Goal: Task Accomplishment & Management: Manage account settings

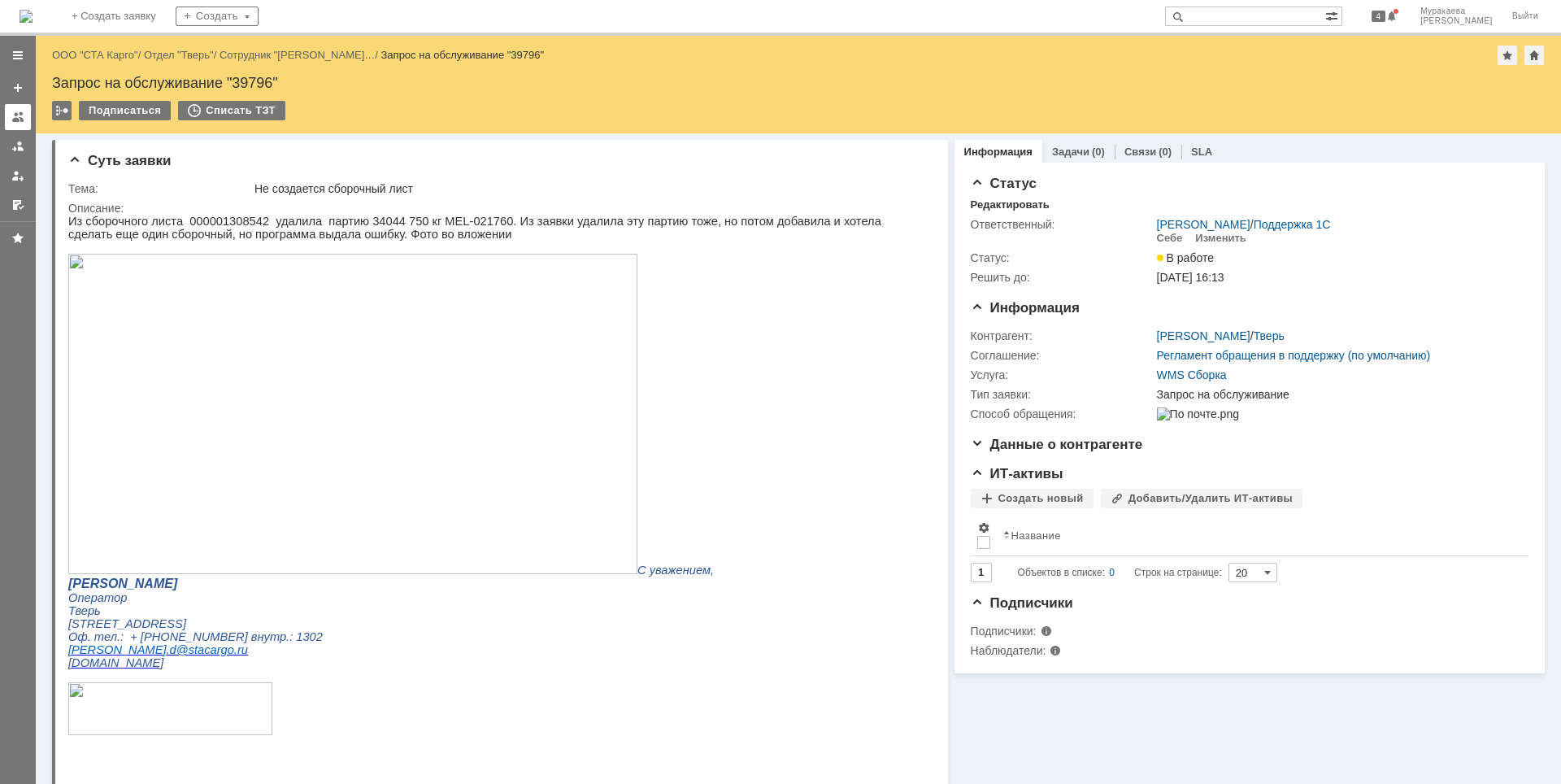
click at [17, 118] on div at bounding box center [17, 117] width 13 height 13
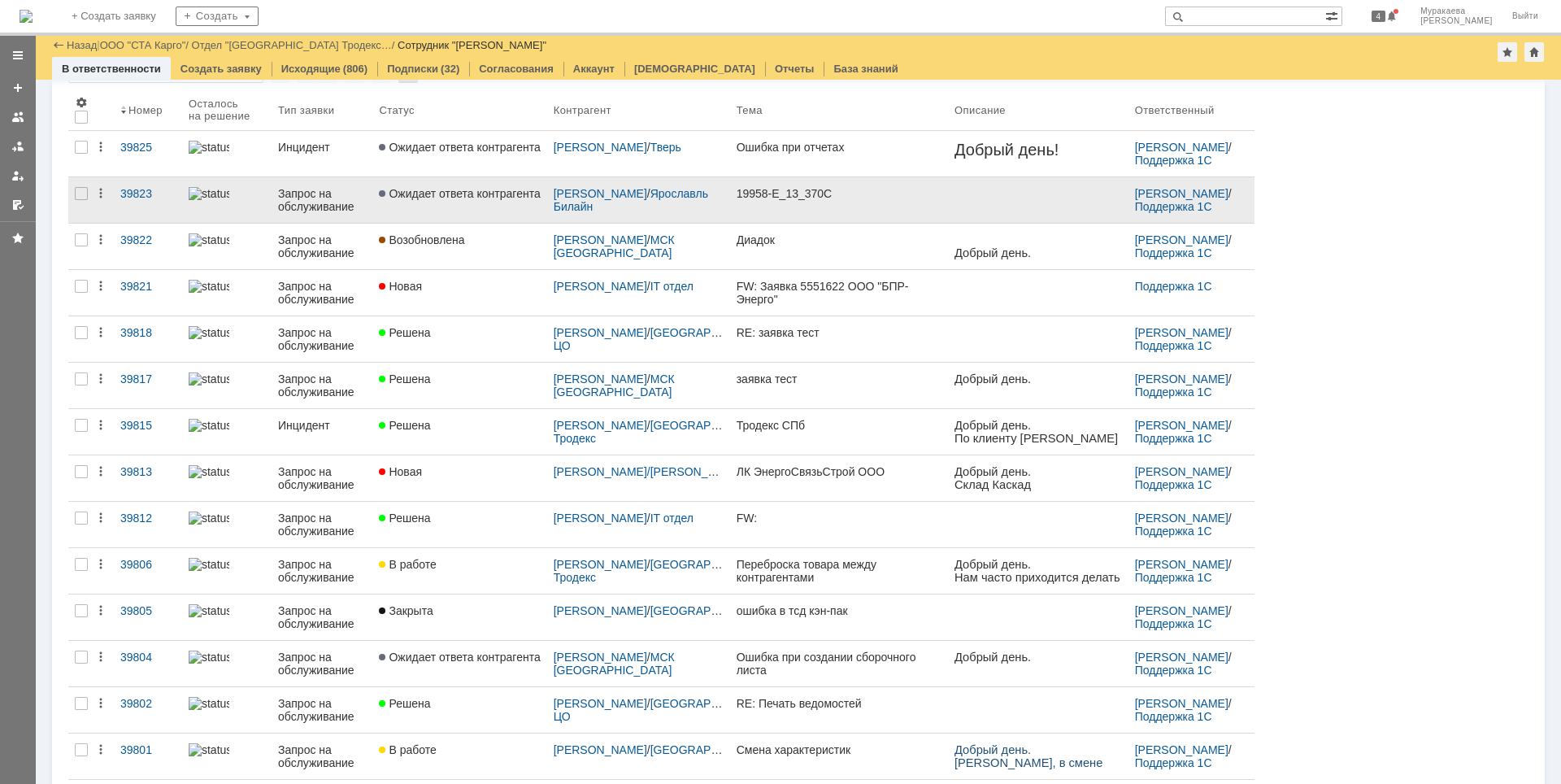
click at [319, 199] on div "Запрос на обслуживание" at bounding box center [322, 200] width 88 height 26
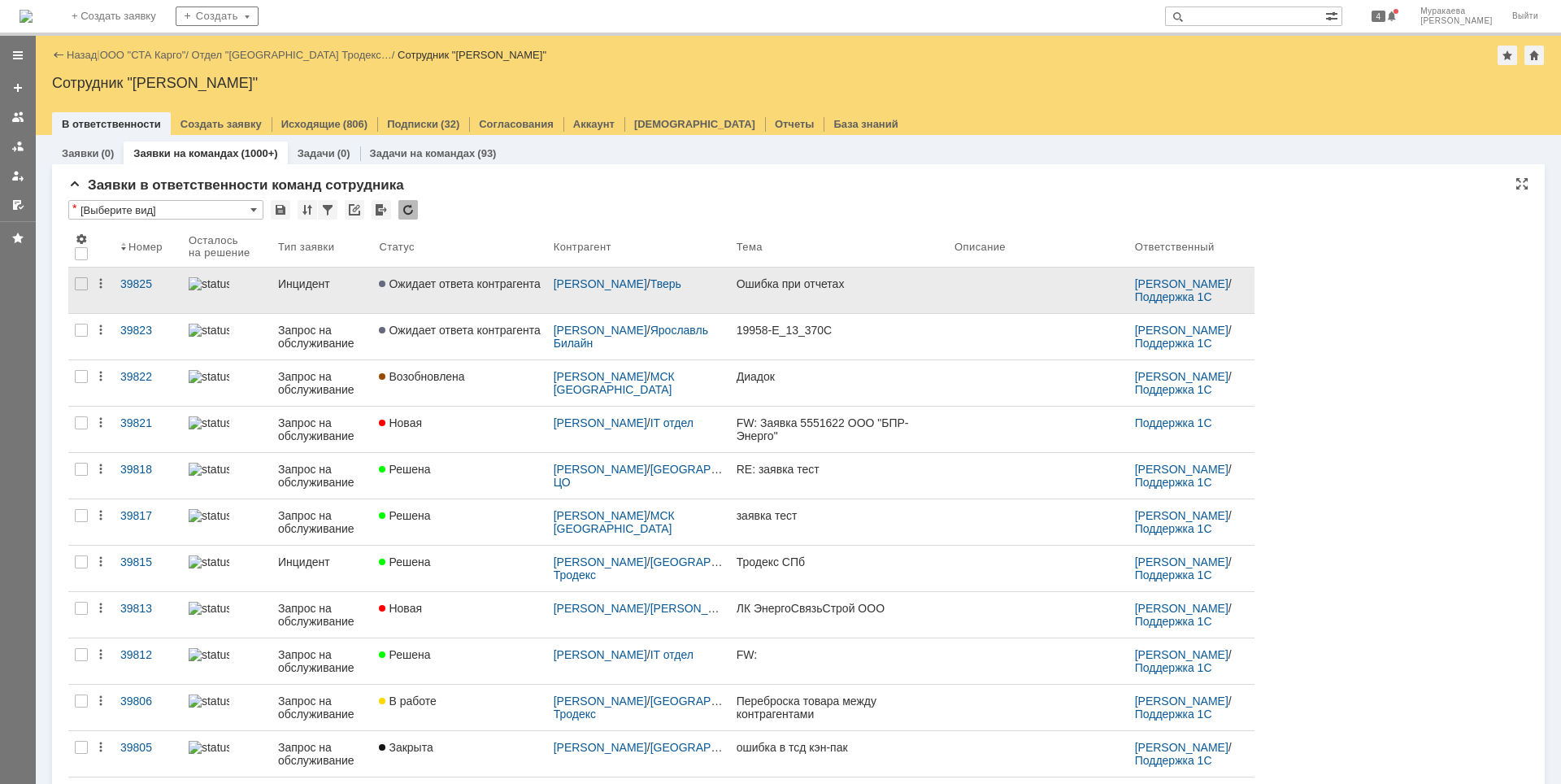
click at [300, 279] on div "Инцидент" at bounding box center [322, 284] width 88 height 13
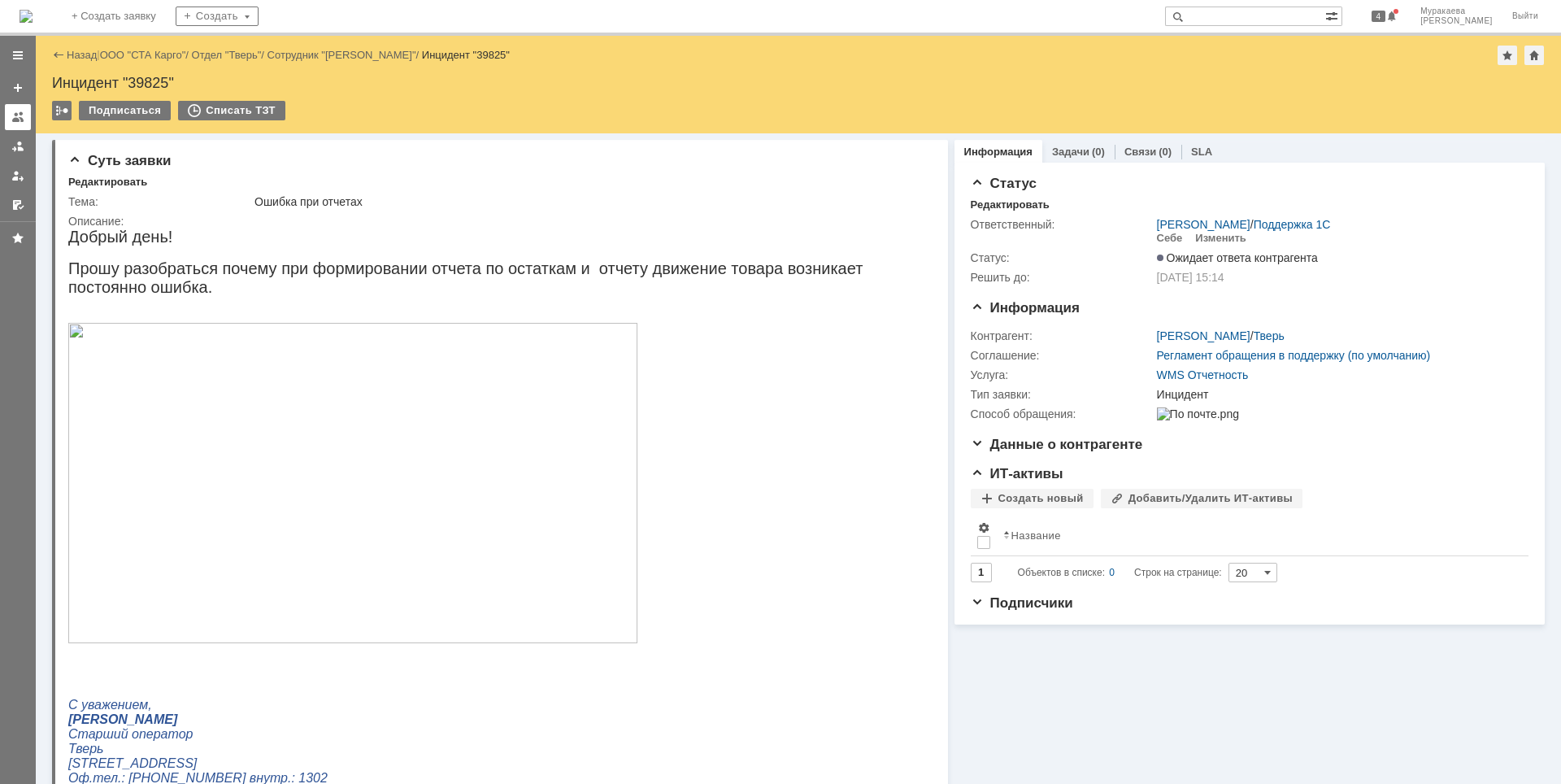
click at [18, 125] on link at bounding box center [17, 117] width 26 height 26
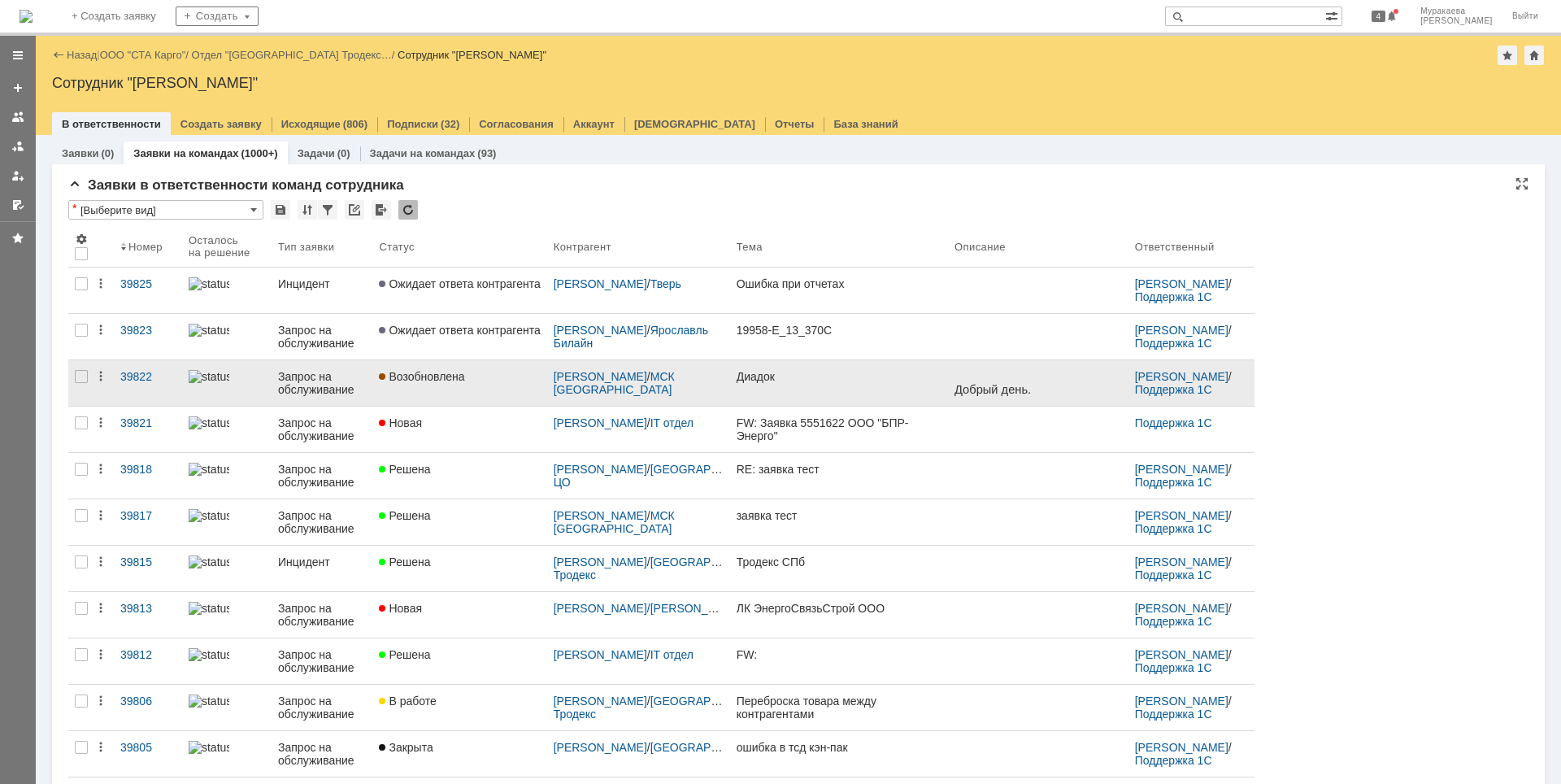
click at [314, 392] on div "Запрос на обслуживание" at bounding box center [322, 382] width 88 height 26
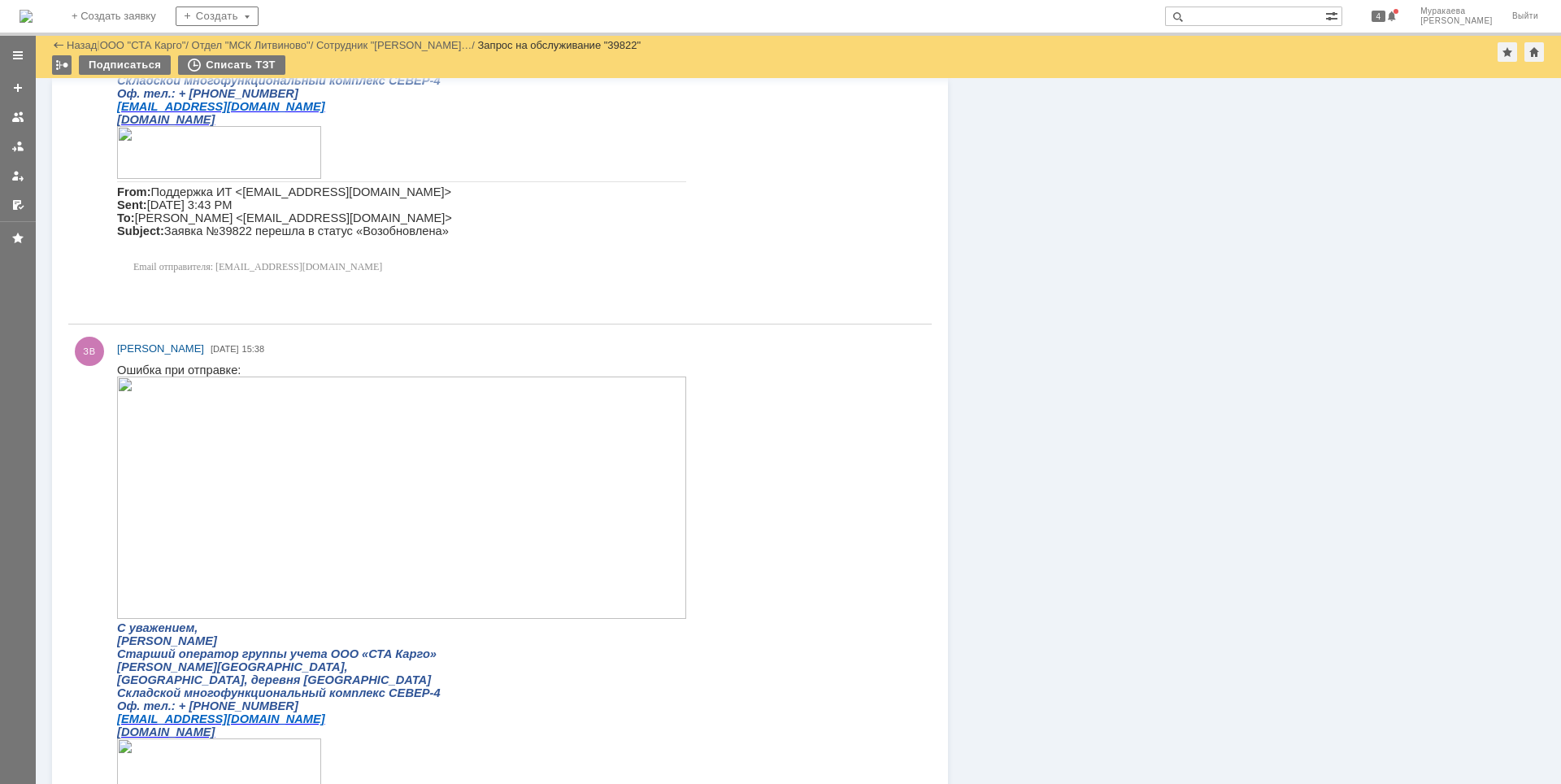
click at [353, 492] on img at bounding box center [401, 497] width 569 height 242
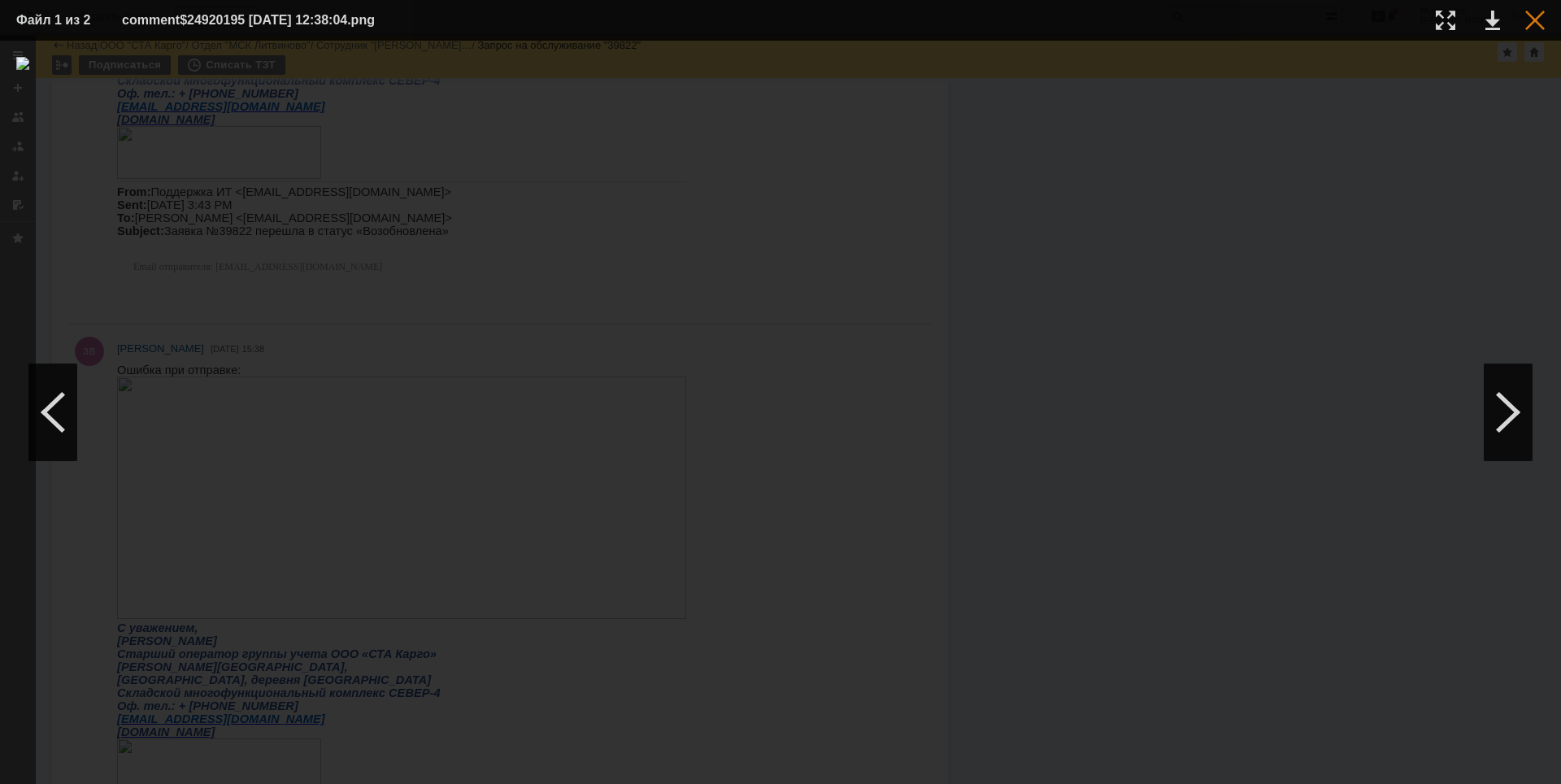
click at [1540, 20] on div at bounding box center [1535, 20] width 19 height 19
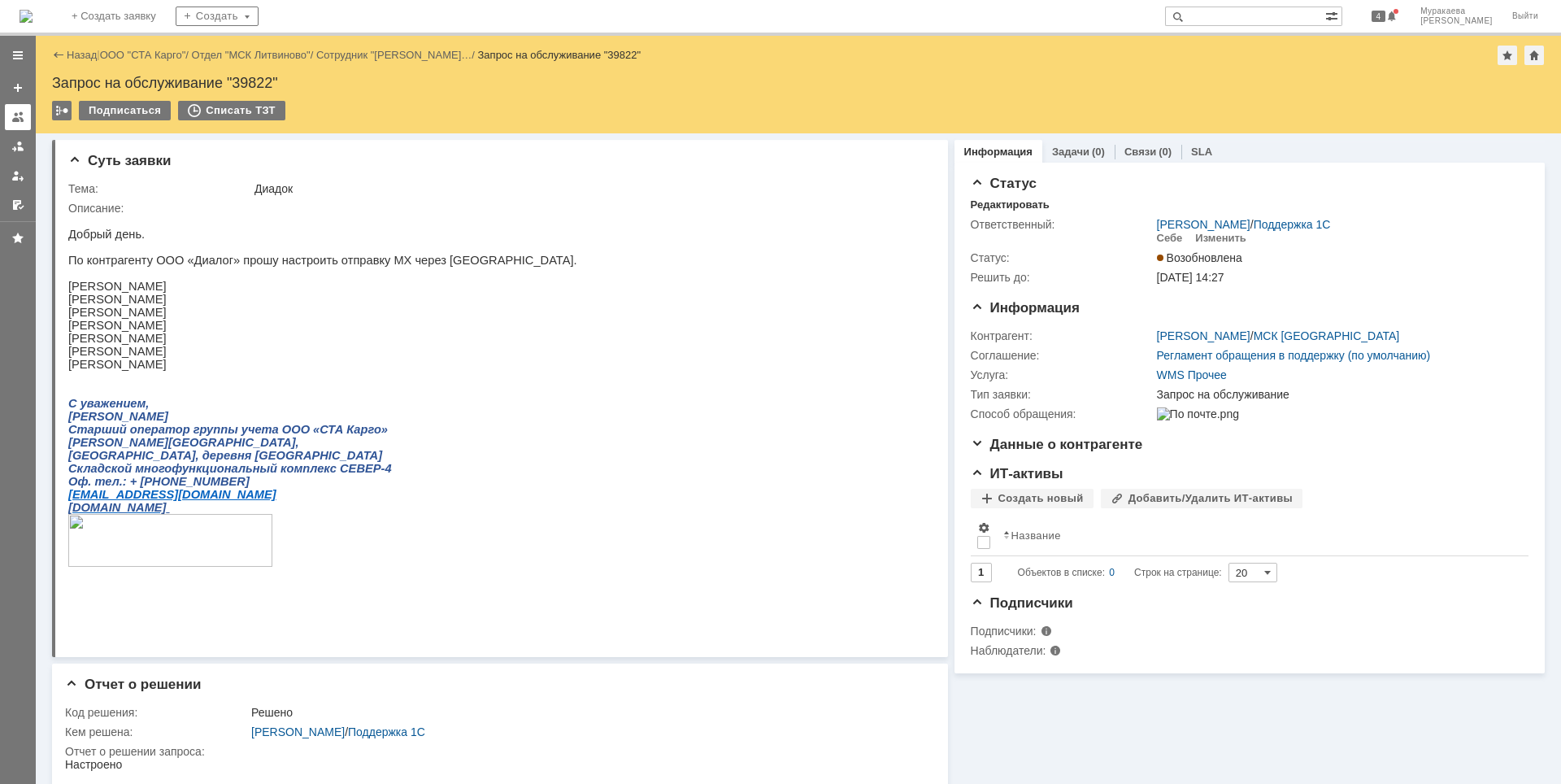
click at [14, 110] on link at bounding box center [17, 117] width 26 height 26
